Goal: Transaction & Acquisition: Purchase product/service

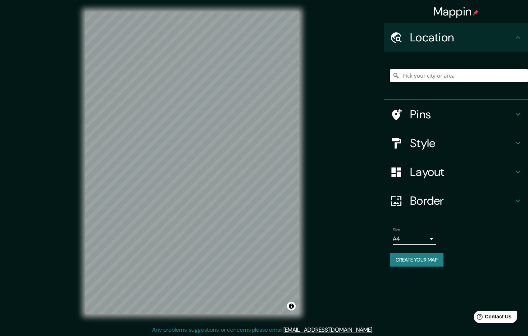
click at [426, 79] on input "Pick your city or area" at bounding box center [459, 75] width 138 height 13
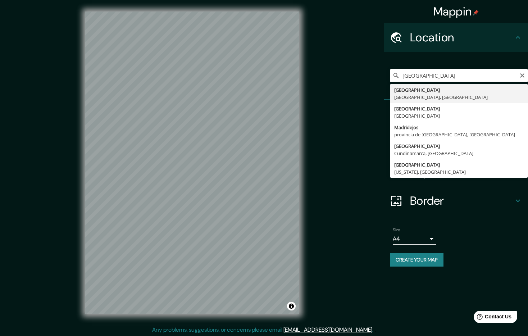
type input "[GEOGRAPHIC_DATA], [GEOGRAPHIC_DATA], [GEOGRAPHIC_DATA]"
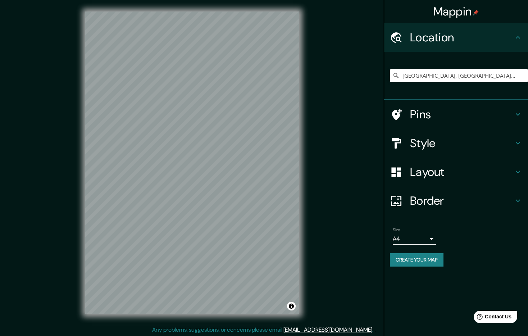
click at [414, 236] on body "Mappin Location Madrid, Madrid, España Pins Style Layout Border Choose a border…" at bounding box center [264, 168] width 528 height 336
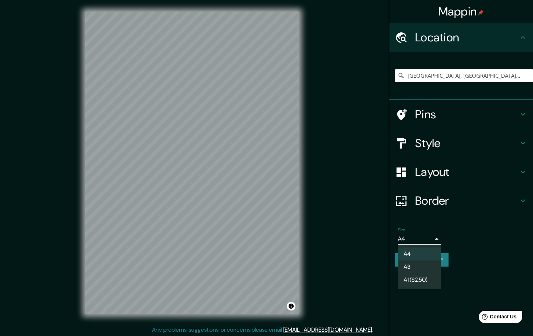
click at [416, 271] on li "A3" at bounding box center [419, 266] width 43 height 13
type input "a4"
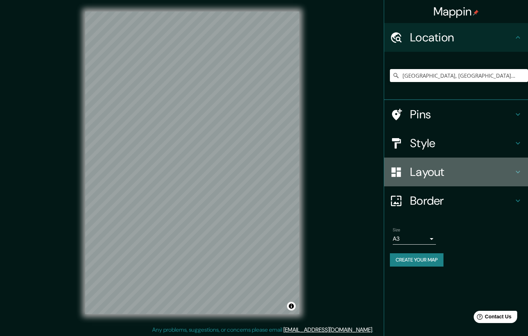
click at [451, 173] on h4 "Layout" at bounding box center [462, 172] width 104 height 14
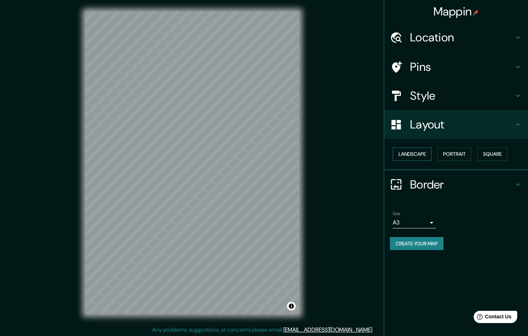
click at [426, 155] on button "Landscape" at bounding box center [412, 153] width 39 height 13
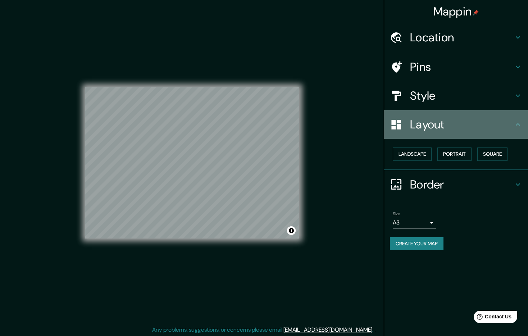
click at [523, 132] on div "Layout" at bounding box center [456, 124] width 144 height 29
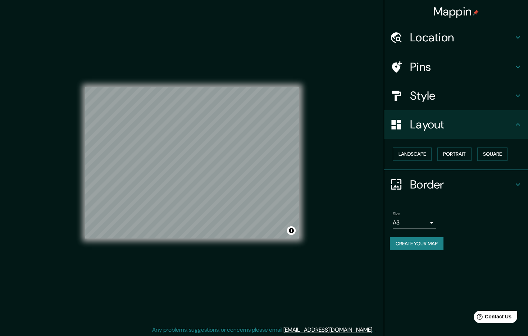
click at [517, 100] on div "Style" at bounding box center [456, 95] width 144 height 29
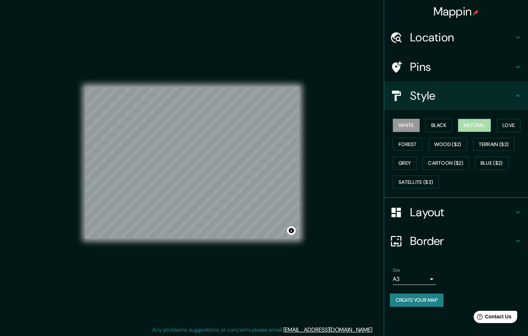
click at [473, 126] on button "Natural" at bounding box center [474, 125] width 33 height 13
click at [433, 299] on button "Create your map" at bounding box center [417, 300] width 54 height 13
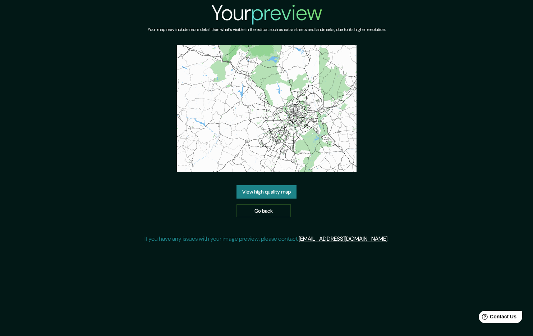
click at [272, 195] on link "View high quality map" at bounding box center [267, 191] width 60 height 13
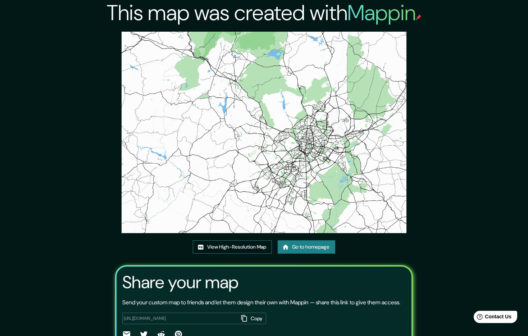
click at [237, 250] on link "View High-Resolution Map" at bounding box center [232, 246] width 79 height 13
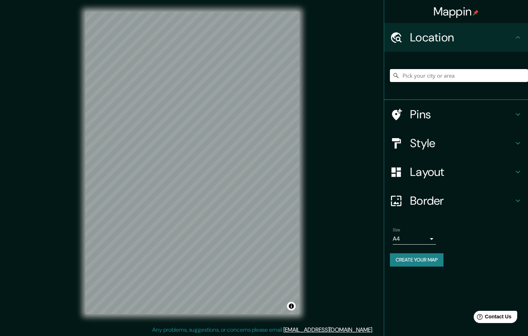
click at [430, 170] on h4 "Layout" at bounding box center [462, 172] width 104 height 14
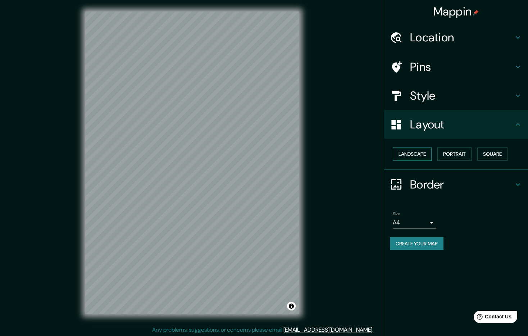
click at [416, 157] on button "Landscape" at bounding box center [412, 153] width 39 height 13
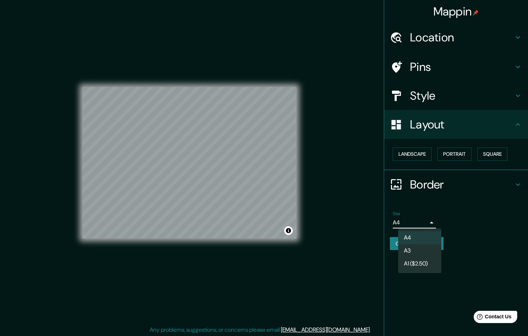
click at [409, 228] on body "Mappin Location Pins Style Layout Landscape Portrait Square Border Choose a bor…" at bounding box center [264, 168] width 528 height 336
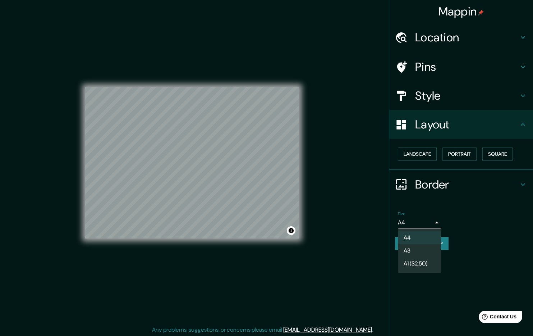
click at [410, 249] on li "A3" at bounding box center [419, 250] width 43 height 13
type input "a4"
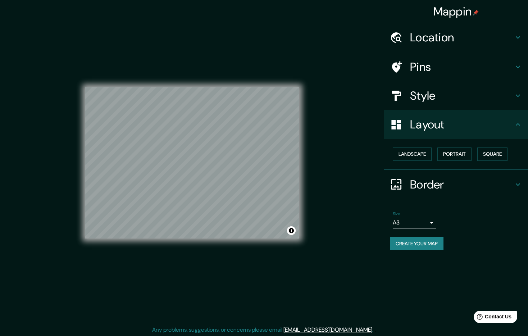
click at [433, 37] on h4 "Location" at bounding box center [462, 37] width 104 height 14
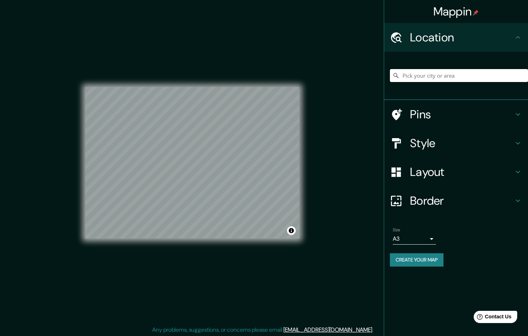
click at [437, 71] on input "Pick your city or area" at bounding box center [459, 75] width 138 height 13
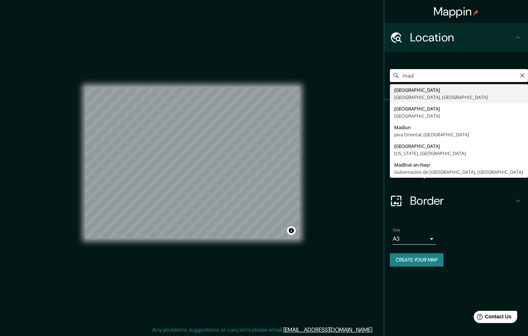
type input "[GEOGRAPHIC_DATA], [GEOGRAPHIC_DATA], [GEOGRAPHIC_DATA]"
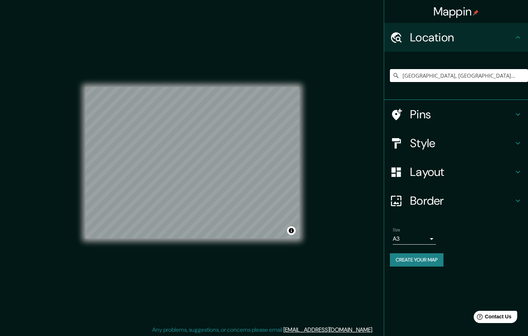
click at [465, 147] on h4 "Style" at bounding box center [462, 143] width 104 height 14
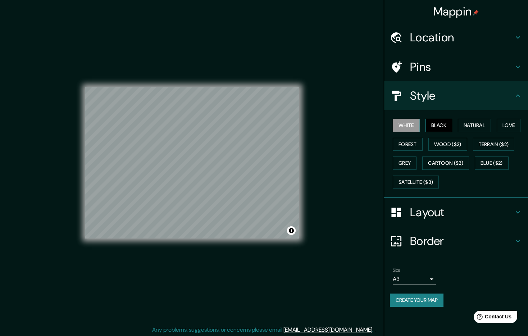
click at [447, 125] on button "Black" at bounding box center [439, 125] width 27 height 13
click at [474, 126] on button "Natural" at bounding box center [474, 125] width 33 height 13
click at [516, 128] on button "Love" at bounding box center [509, 125] width 24 height 13
click at [411, 146] on button "Forest" at bounding box center [408, 144] width 30 height 13
click at [450, 146] on button "Wood ($2)" at bounding box center [447, 144] width 39 height 13
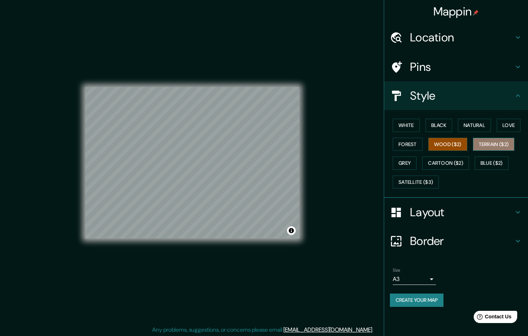
click at [492, 145] on button "Terrain ($2)" at bounding box center [494, 144] width 42 height 13
click at [488, 158] on button "Blue ($2)" at bounding box center [492, 162] width 34 height 13
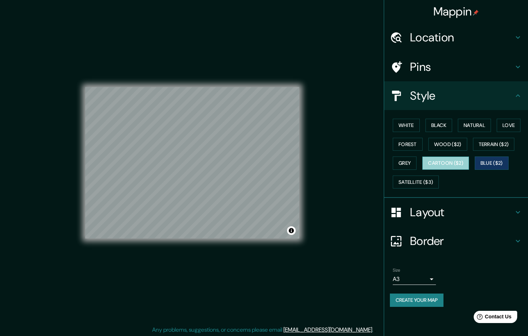
click at [452, 162] on button "Cartoon ($2)" at bounding box center [445, 162] width 47 height 13
click at [407, 164] on button "Grey" at bounding box center [405, 162] width 24 height 13
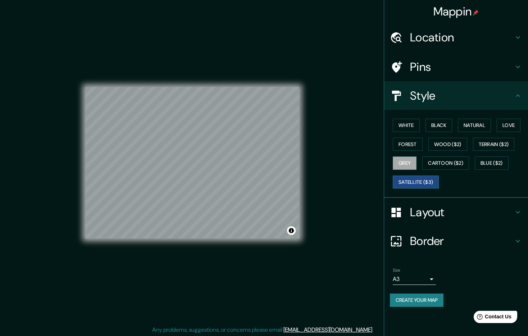
click at [410, 182] on button "Satellite ($3)" at bounding box center [416, 182] width 46 height 13
click at [445, 124] on button "Black" at bounding box center [439, 125] width 27 height 13
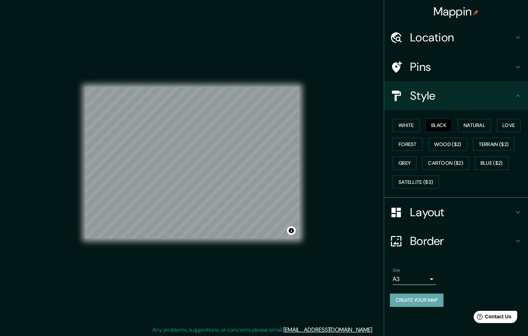
click at [428, 301] on button "Create your map" at bounding box center [417, 300] width 54 height 13
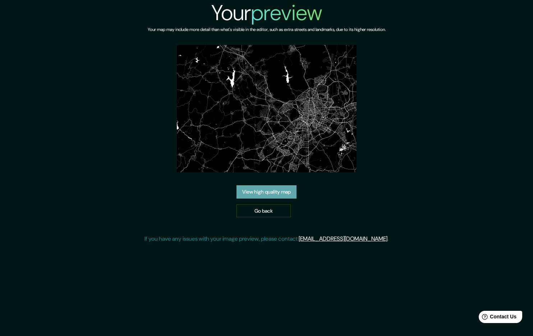
click at [285, 194] on link "View high quality map" at bounding box center [267, 191] width 60 height 13
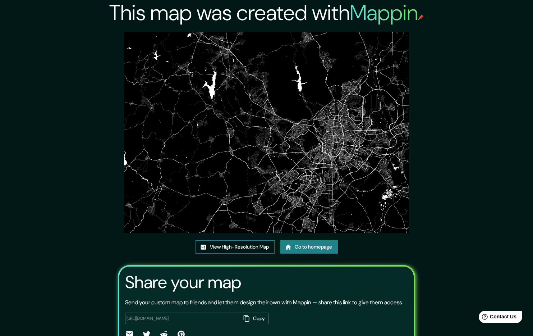
click at [259, 240] on link "View High-Resolution Map" at bounding box center [235, 246] width 79 height 13
